Goal: Find specific page/section: Find specific page/section

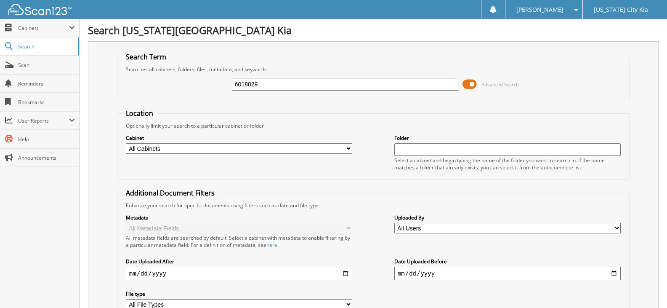
type input "6018829"
click at [375, 88] on input "6018829" at bounding box center [345, 84] width 226 height 13
click at [56, 73] on link "Scan" at bounding box center [39, 65] width 79 height 18
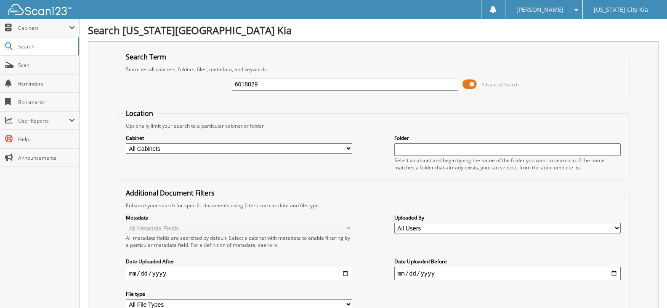
type input "6018829"
click at [66, 61] on span "Scan" at bounding box center [46, 64] width 57 height 7
